Goal: Transaction & Acquisition: Obtain resource

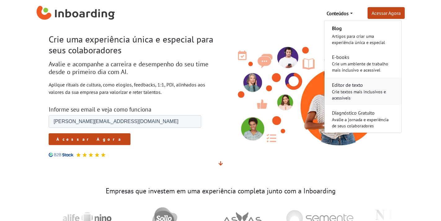
click at [350, 93] on div "Crie textos mais inclusivos e acessíveis" at bounding box center [363, 95] width 62 height 12
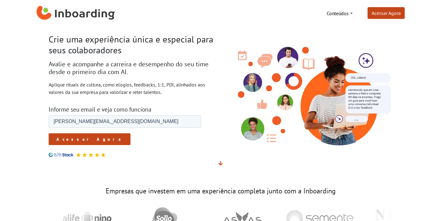
click at [349, 16] on link "Conteúdos" at bounding box center [339, 13] width 31 height 12
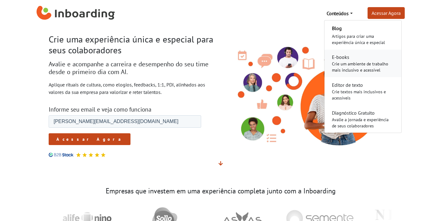
click at [362, 57] on link "E-books Crie um ambiente de trabalho mais inclusivo e acessível" at bounding box center [362, 64] width 77 height 28
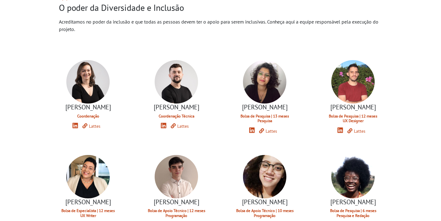
scroll to position [292, 0]
